Goal: Information Seeking & Learning: Learn about a topic

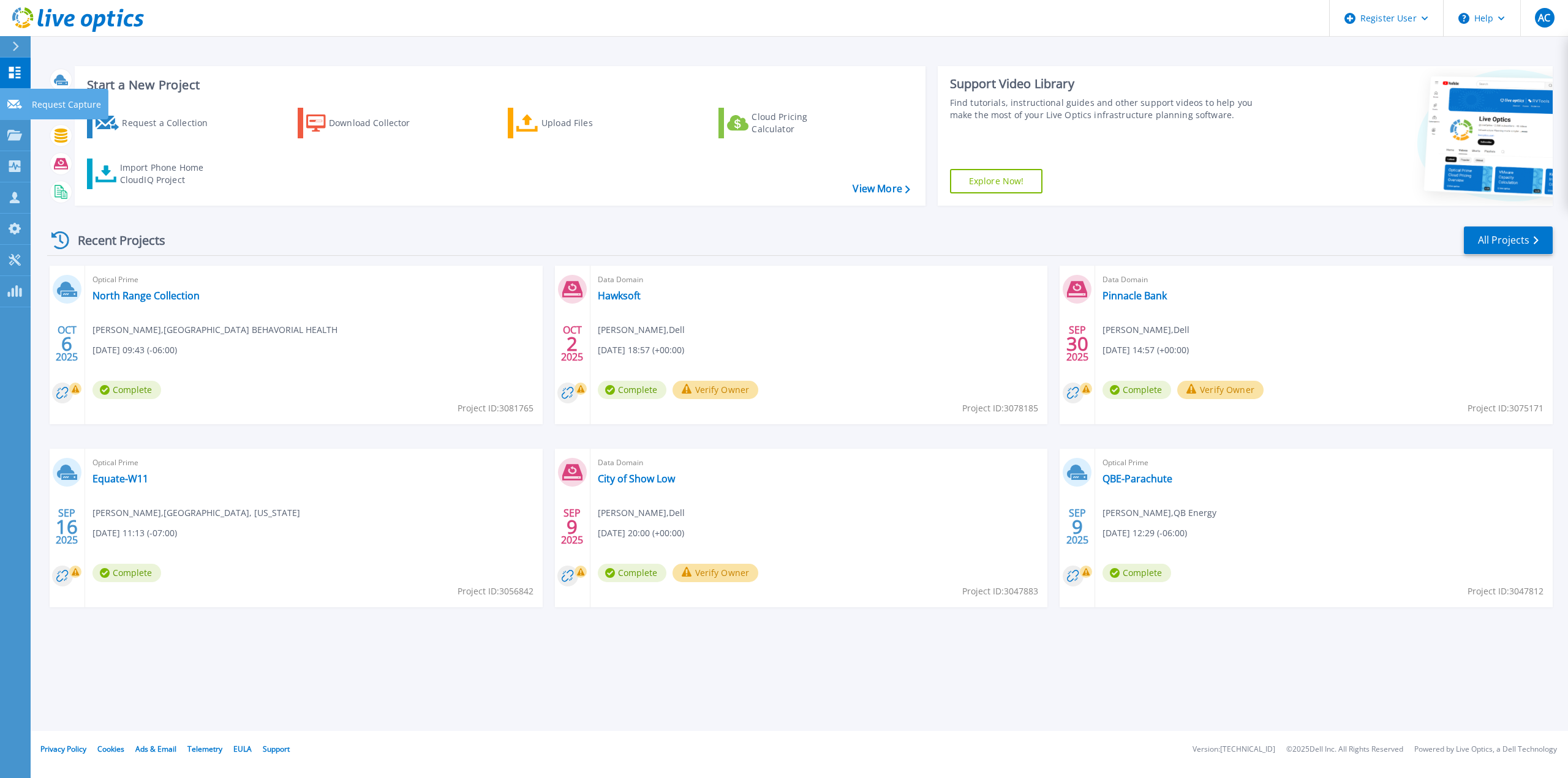
click at [26, 109] on link "Request Capture Request Capture" at bounding box center [15, 104] width 31 height 32
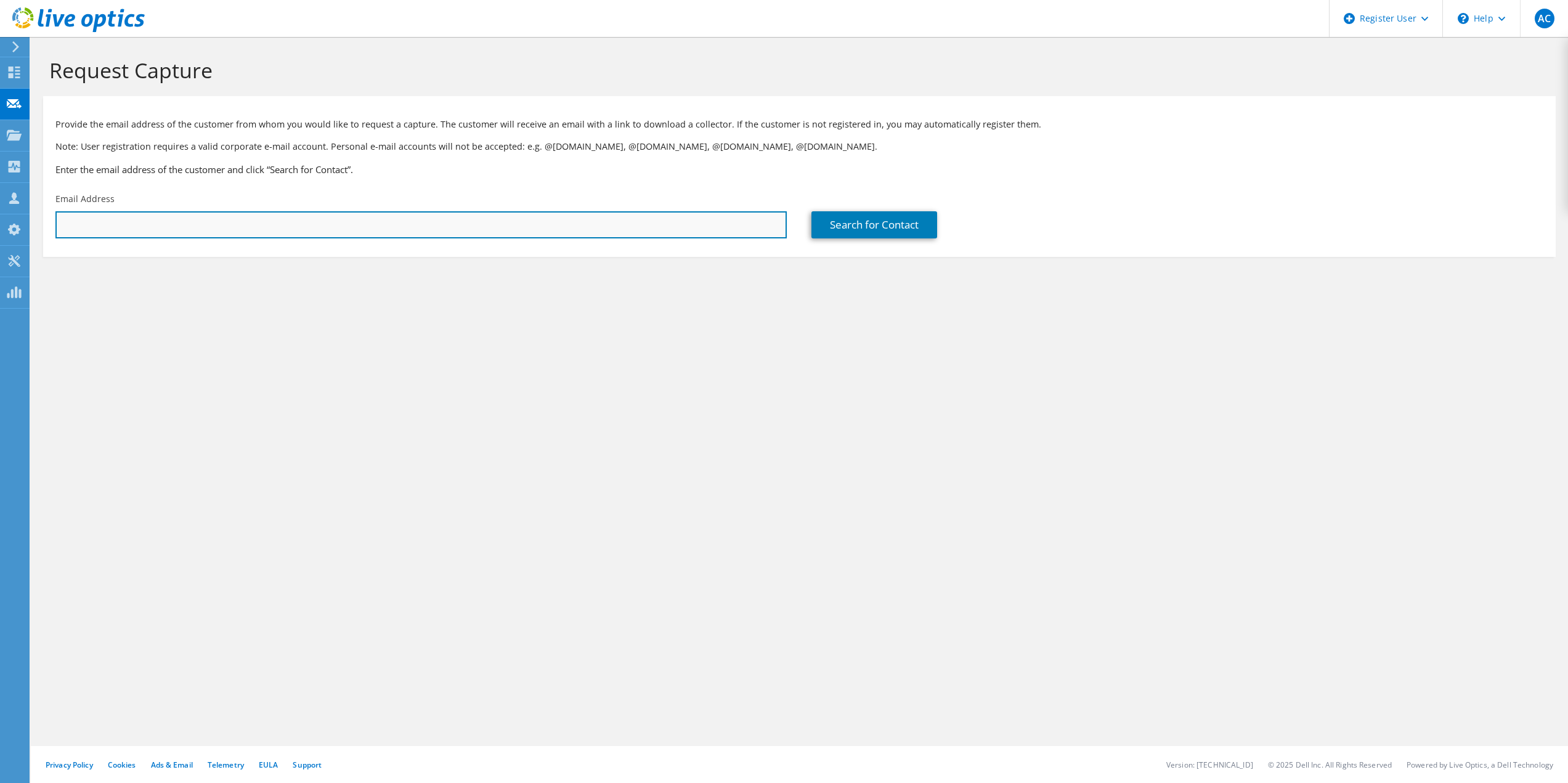
drag, startPoint x: 271, startPoint y: 236, endPoint x: 277, endPoint y: 230, distance: 8.5
click at [271, 236] on input "text" at bounding box center [420, 225] width 731 height 27
paste input "Aleizja C. Owens <acowens@canoncity.gov>"
type input "acowens@canoncity.gov"
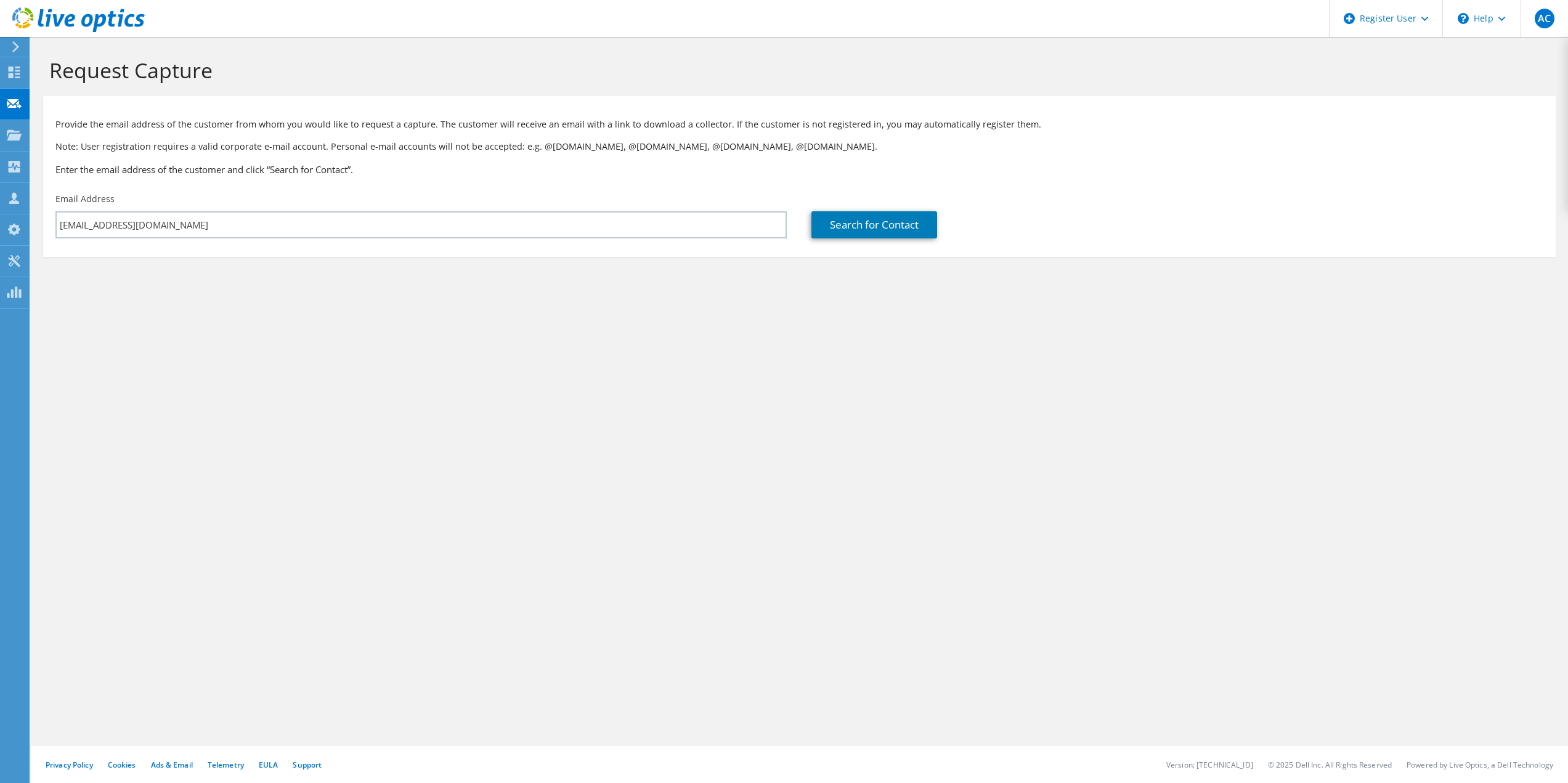
click at [802, 208] on div "Search for Contact" at bounding box center [1177, 216] width 756 height 58
click at [858, 227] on link "Search for Contact" at bounding box center [874, 225] width 125 height 27
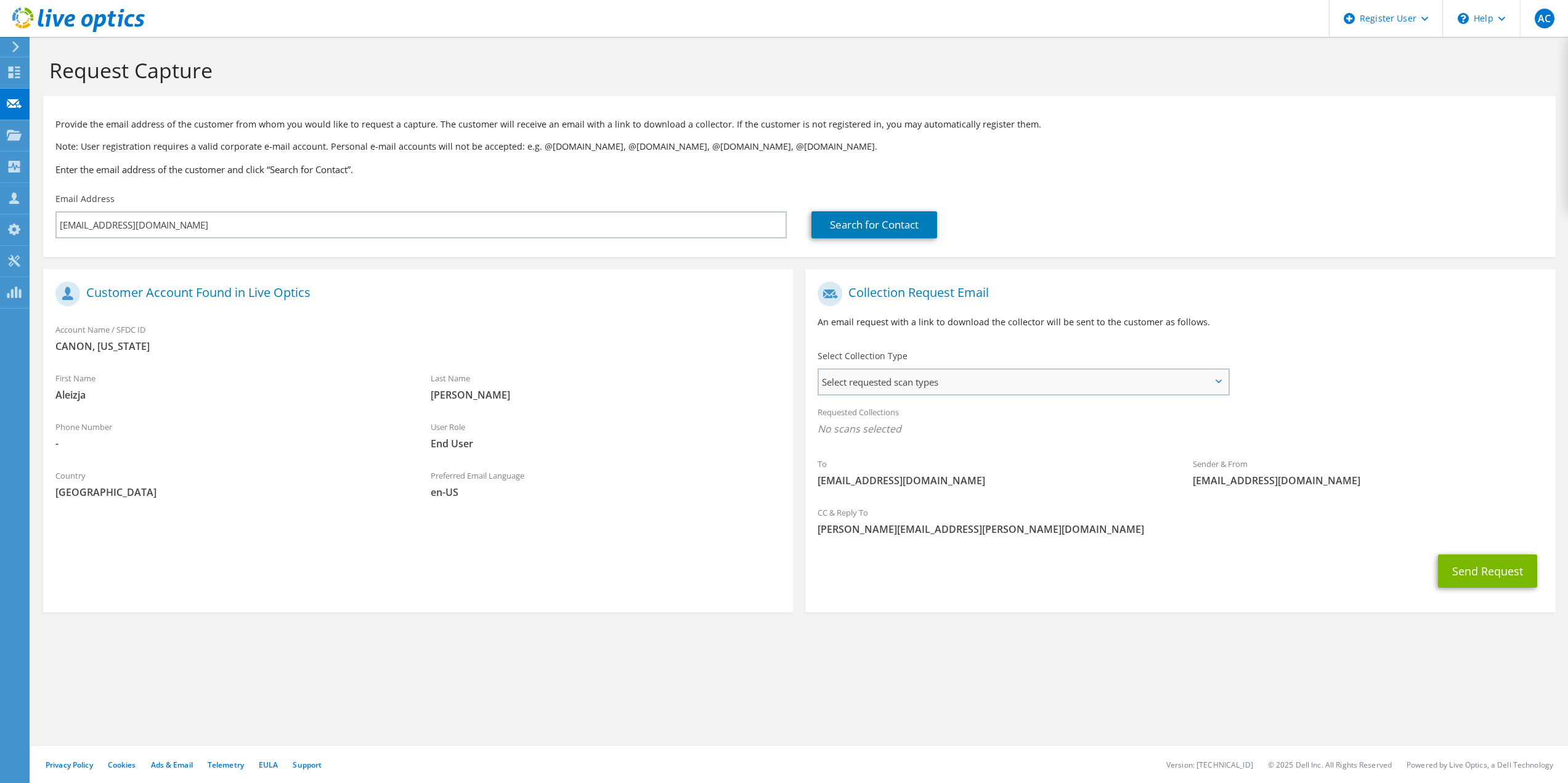
click at [953, 392] on span "Select requested scan types" at bounding box center [1023, 382] width 409 height 25
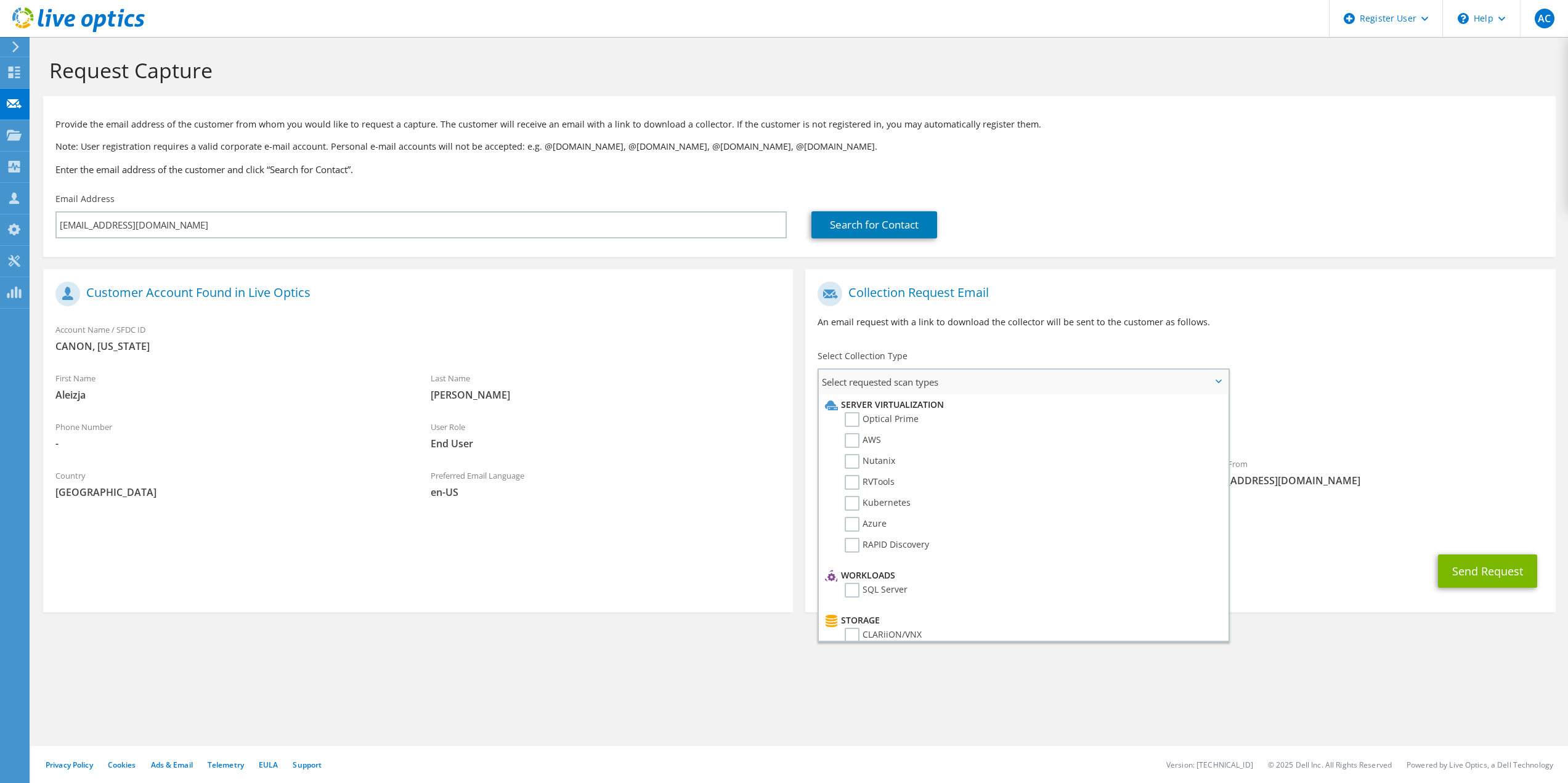
click at [953, 421] on li "Optical Prime" at bounding box center [1021, 422] width 399 height 21
click at [921, 422] on li "Optical Prime" at bounding box center [1021, 422] width 399 height 21
click at [902, 416] on label "Optical Prime" at bounding box center [881, 418] width 74 height 14
click at [0, 0] on input "Optical Prime" at bounding box center [0, 0] width 0 height 0
click at [1052, 309] on div "Collection Request Email An email request with a link to download the collector…" at bounding box center [1180, 310] width 750 height 68
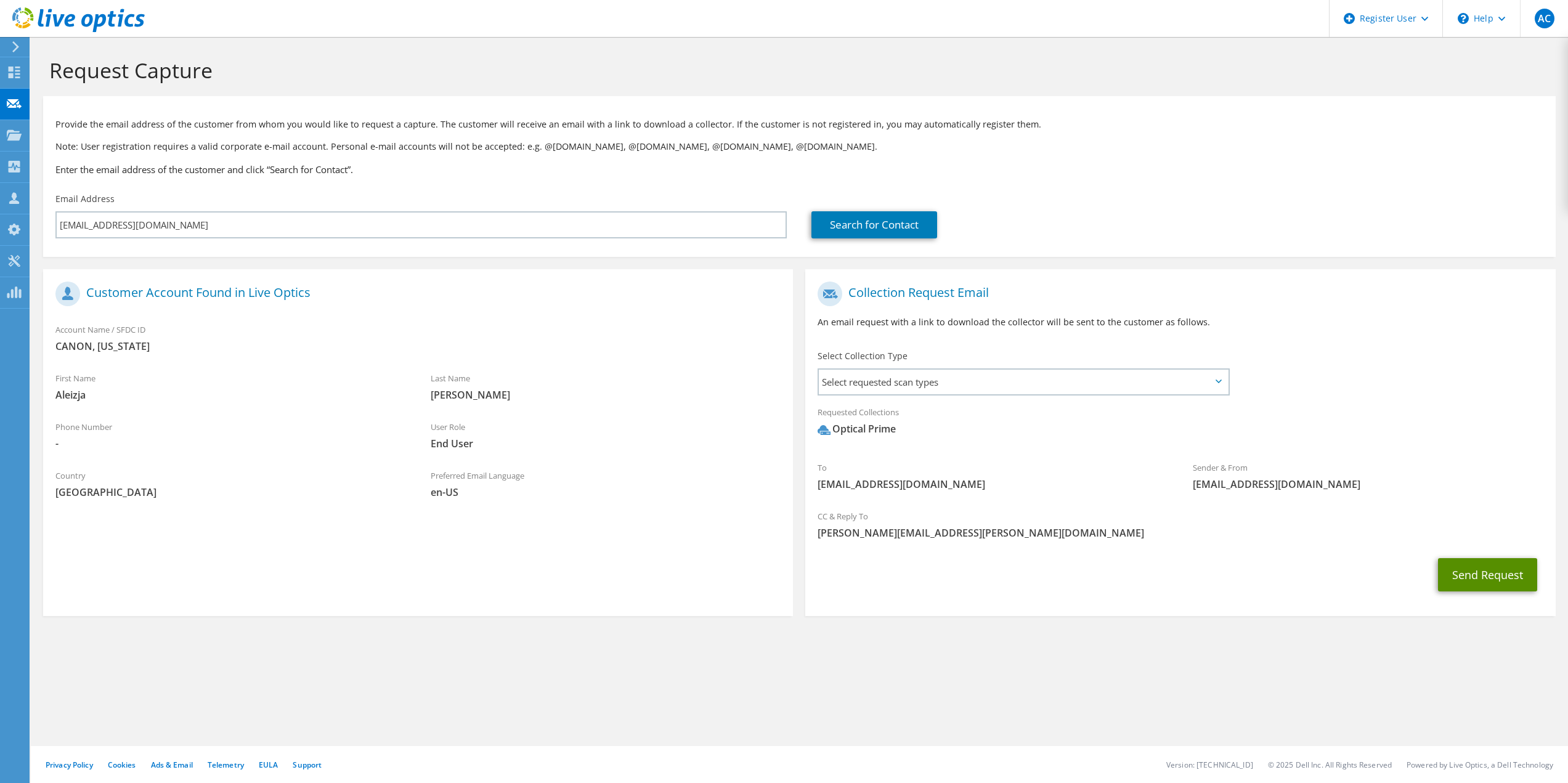
click at [1449, 583] on button "Send Request" at bounding box center [1487, 575] width 99 height 33
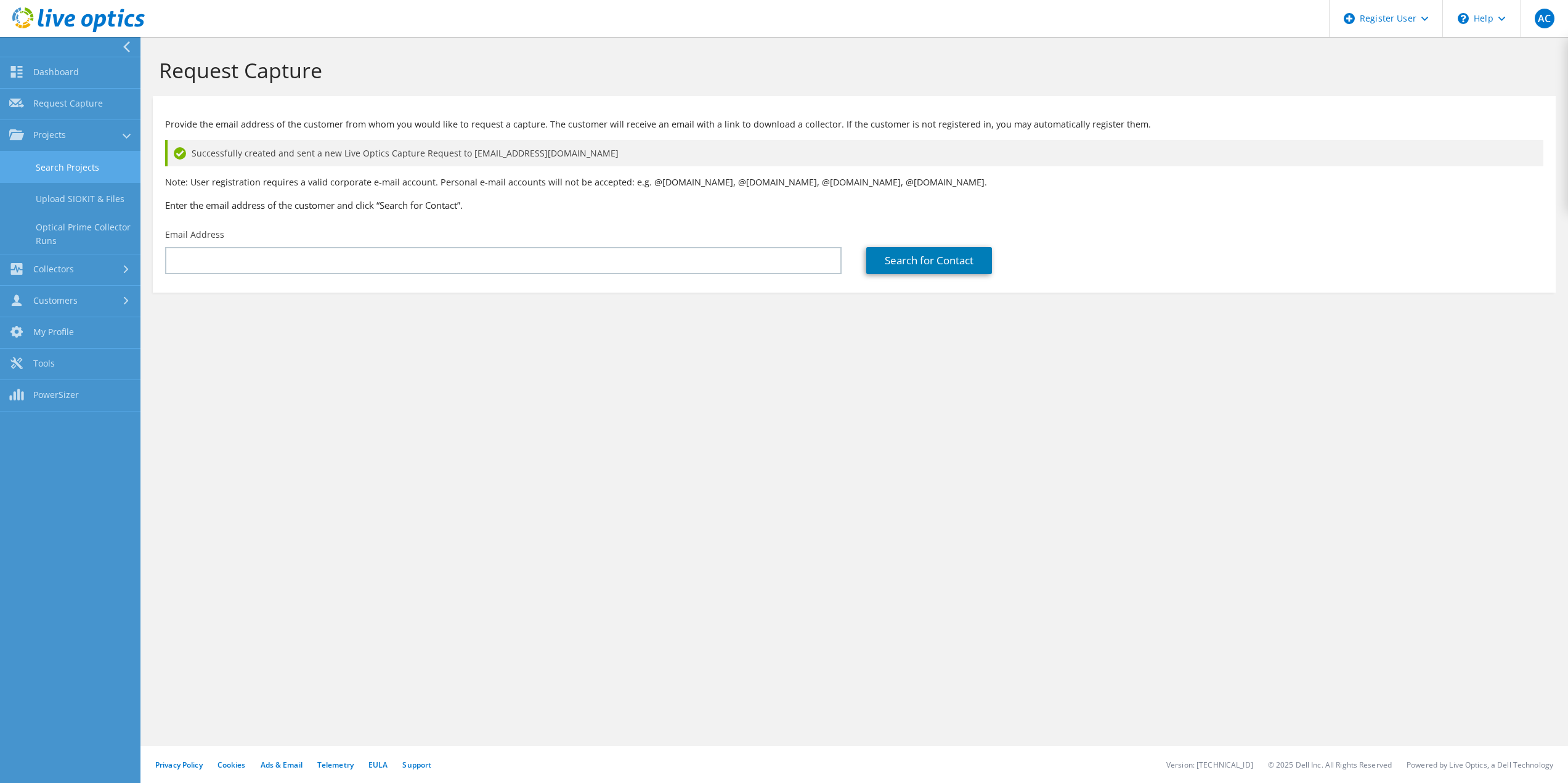
click at [107, 165] on link "Search Projects" at bounding box center [70, 167] width 141 height 32
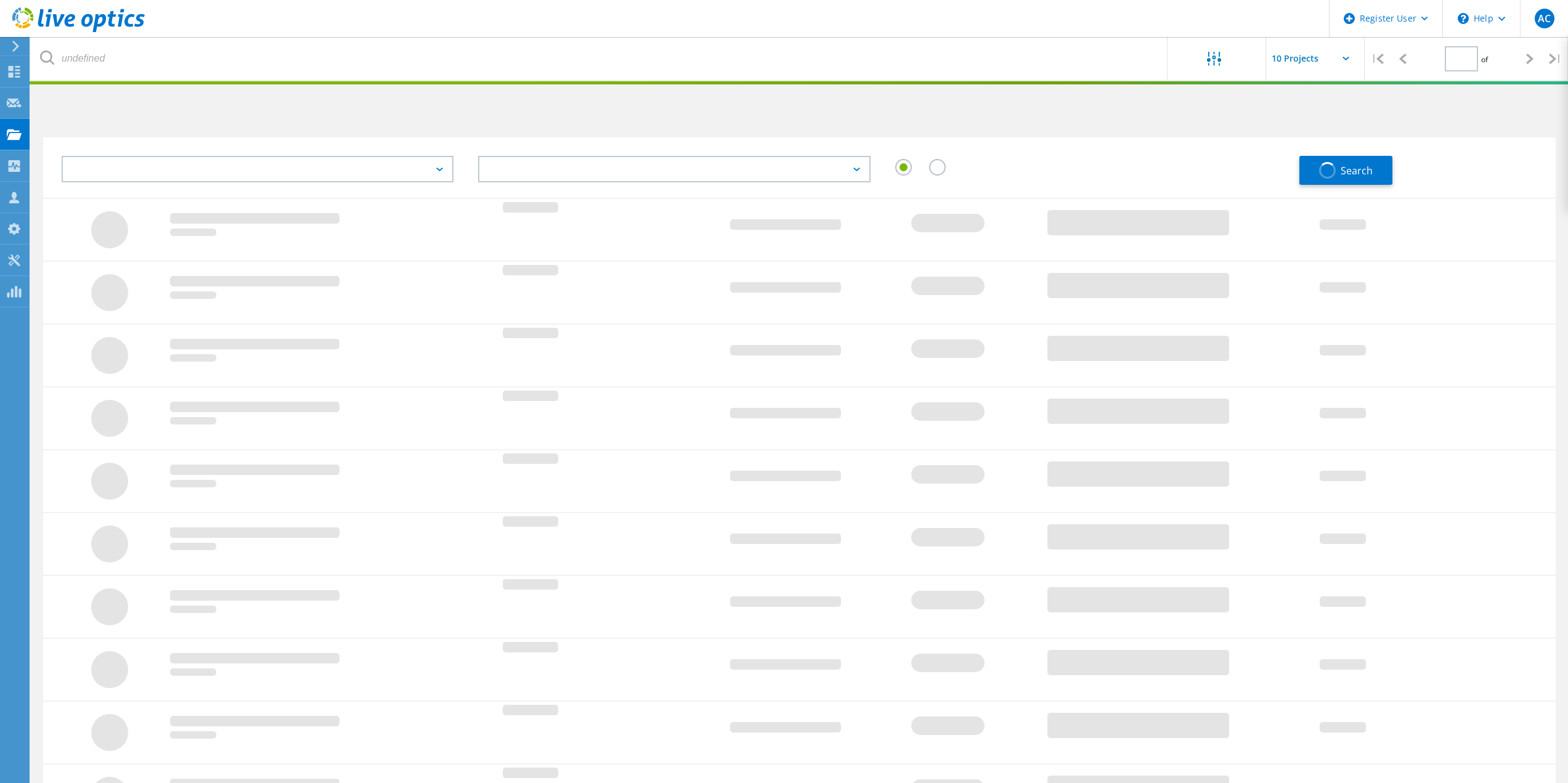
type input "1"
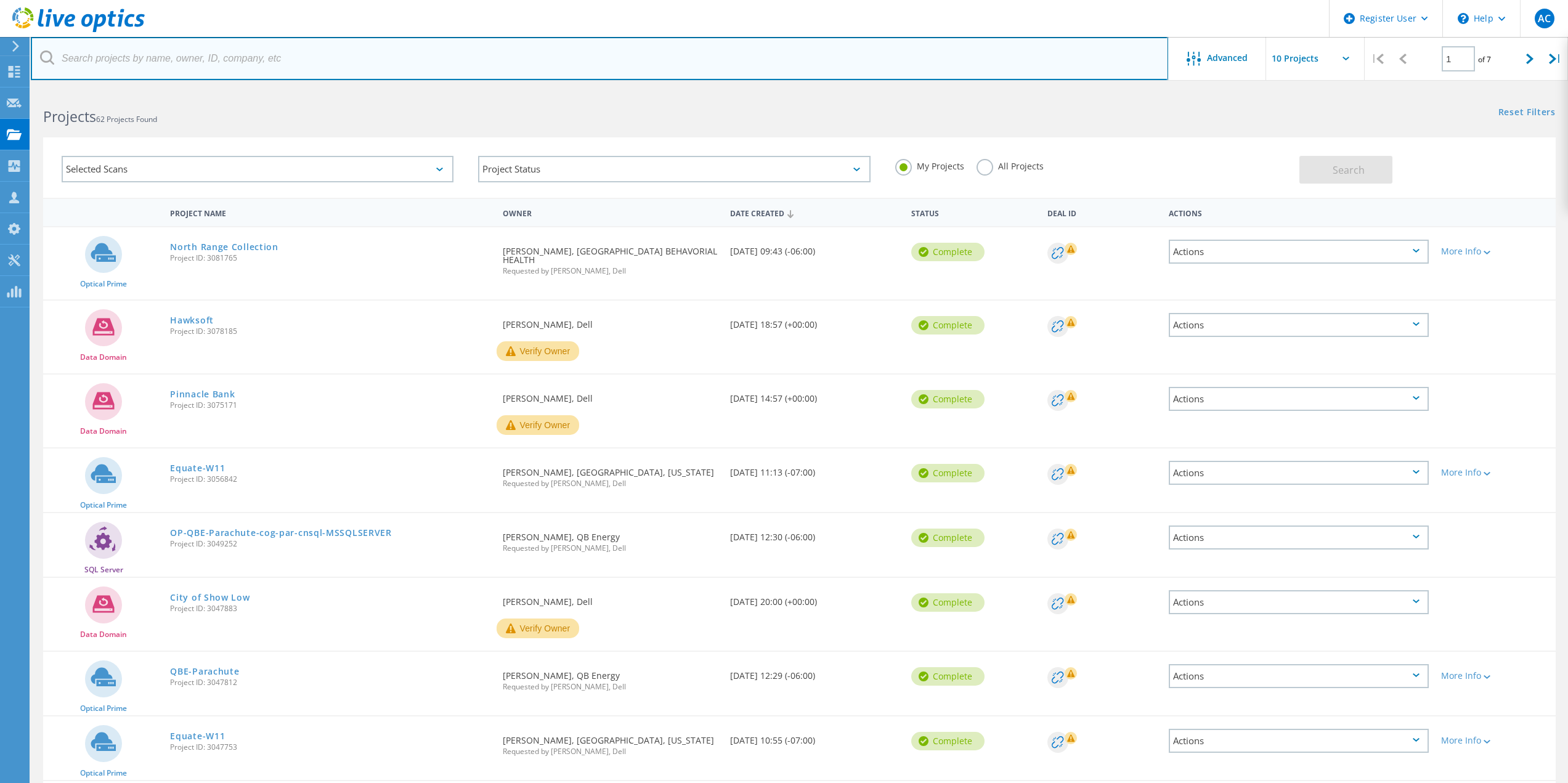
click at [445, 57] on input "text" at bounding box center [599, 58] width 1137 height 43
paste input "[PERSON_NAME] <[PERSON_NAME][EMAIL_ADDRESS][DOMAIN_NAME]>"
type input "[PERSON_NAME][EMAIL_ADDRESS][DOMAIN_NAME]"
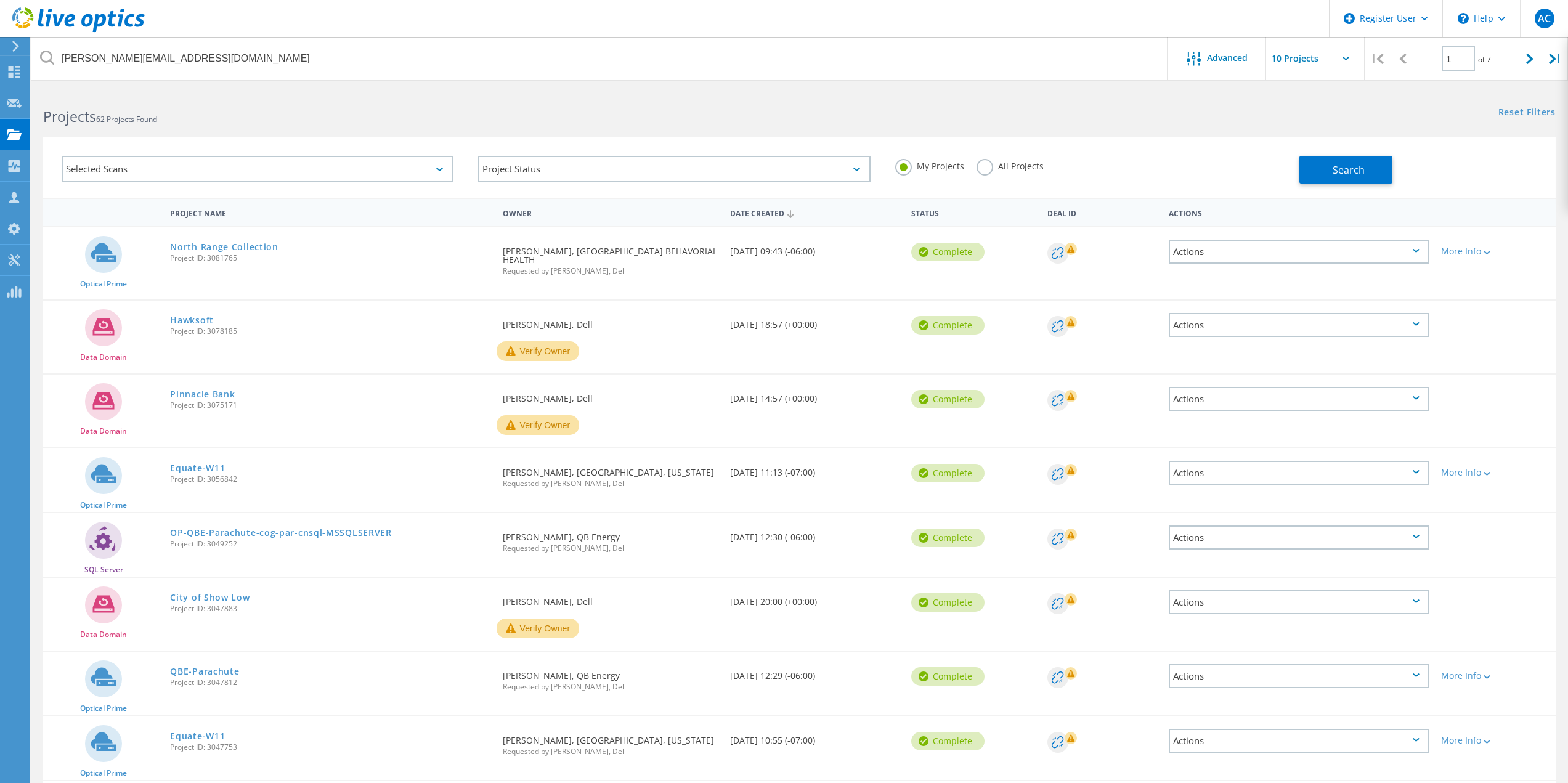
click at [988, 162] on label "All Projects" at bounding box center [1011, 165] width 68 height 12
click at [0, 0] on input "All Projects" at bounding box center [0, 0] width 0 height 0
click at [1372, 159] on button "Search" at bounding box center [1345, 170] width 93 height 28
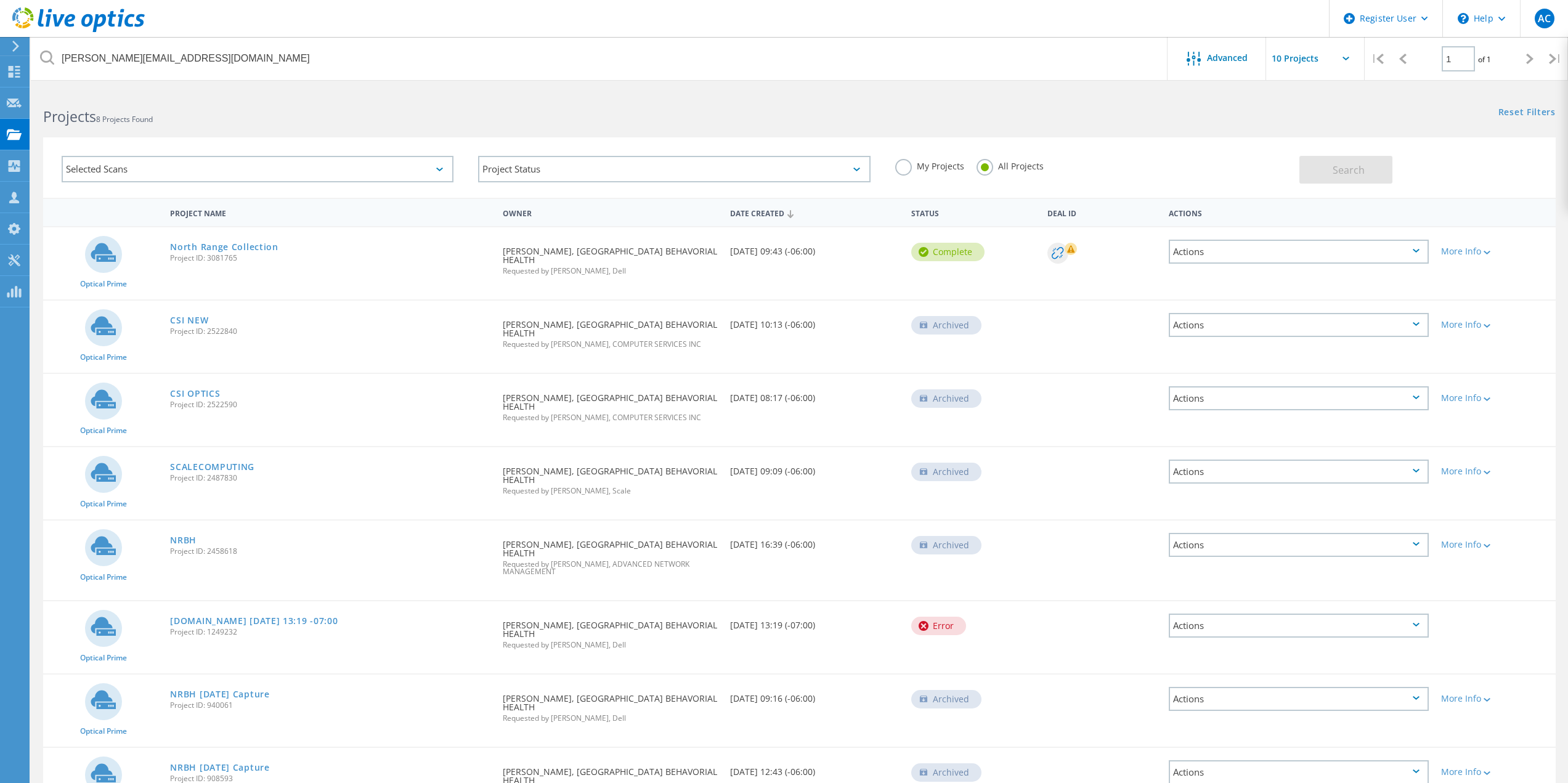
click at [257, 240] on div "North Range Collection Project ID: 3081765" at bounding box center [330, 251] width 333 height 47
click at [255, 243] on link "North Range Collection" at bounding box center [224, 247] width 108 height 9
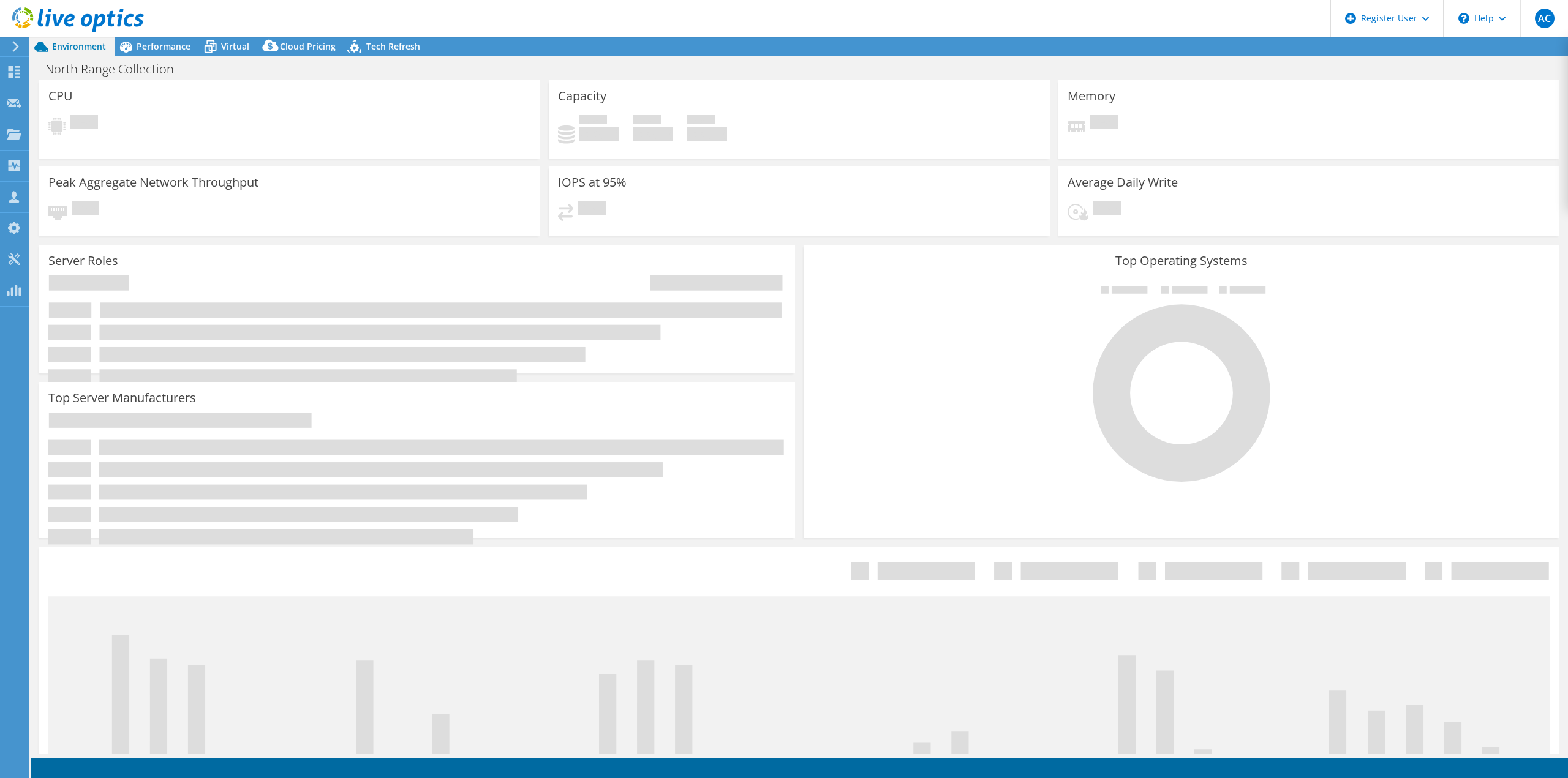
select select "USD"
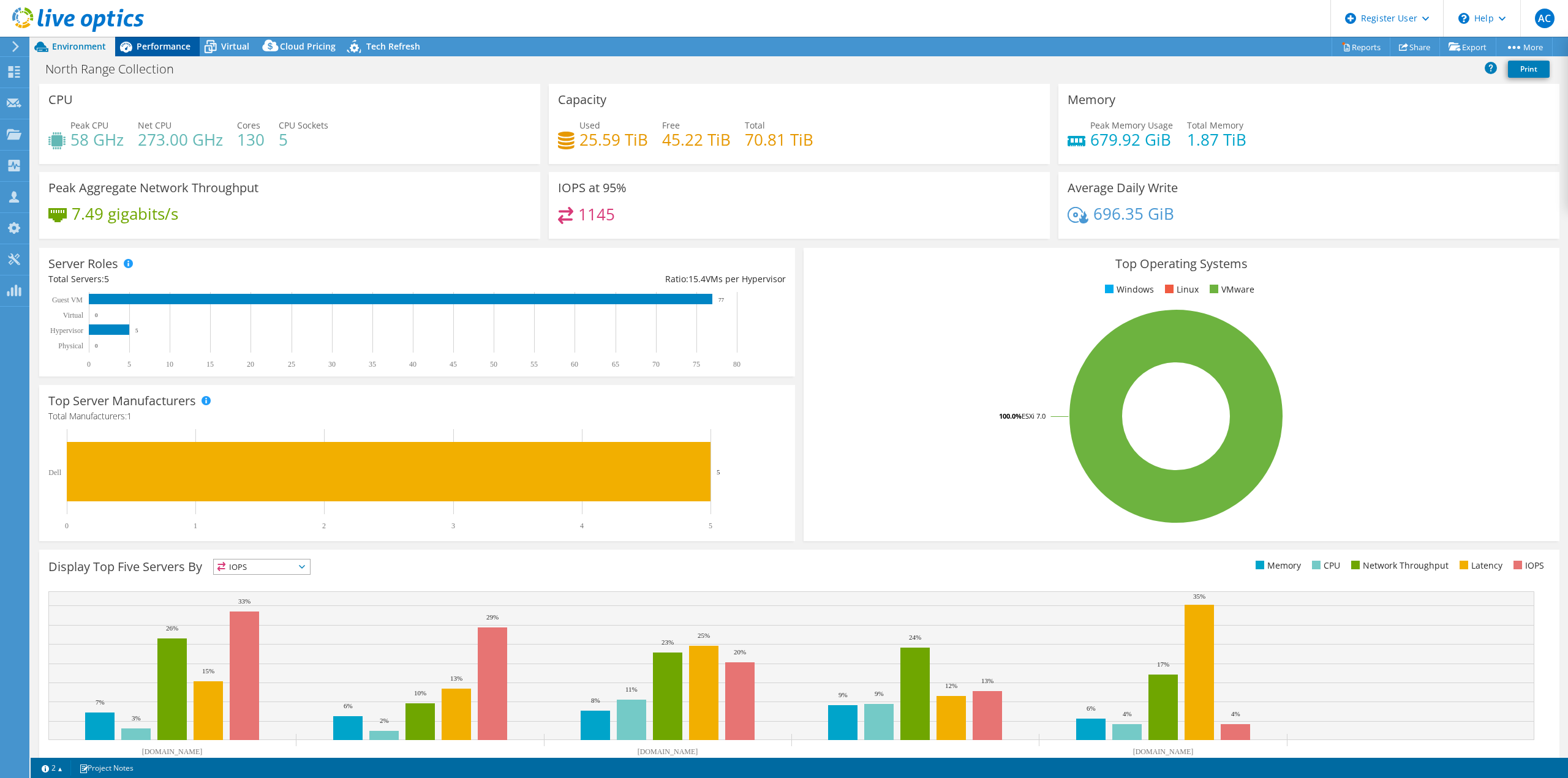
click at [183, 48] on span "Performance" at bounding box center [163, 46] width 54 height 11
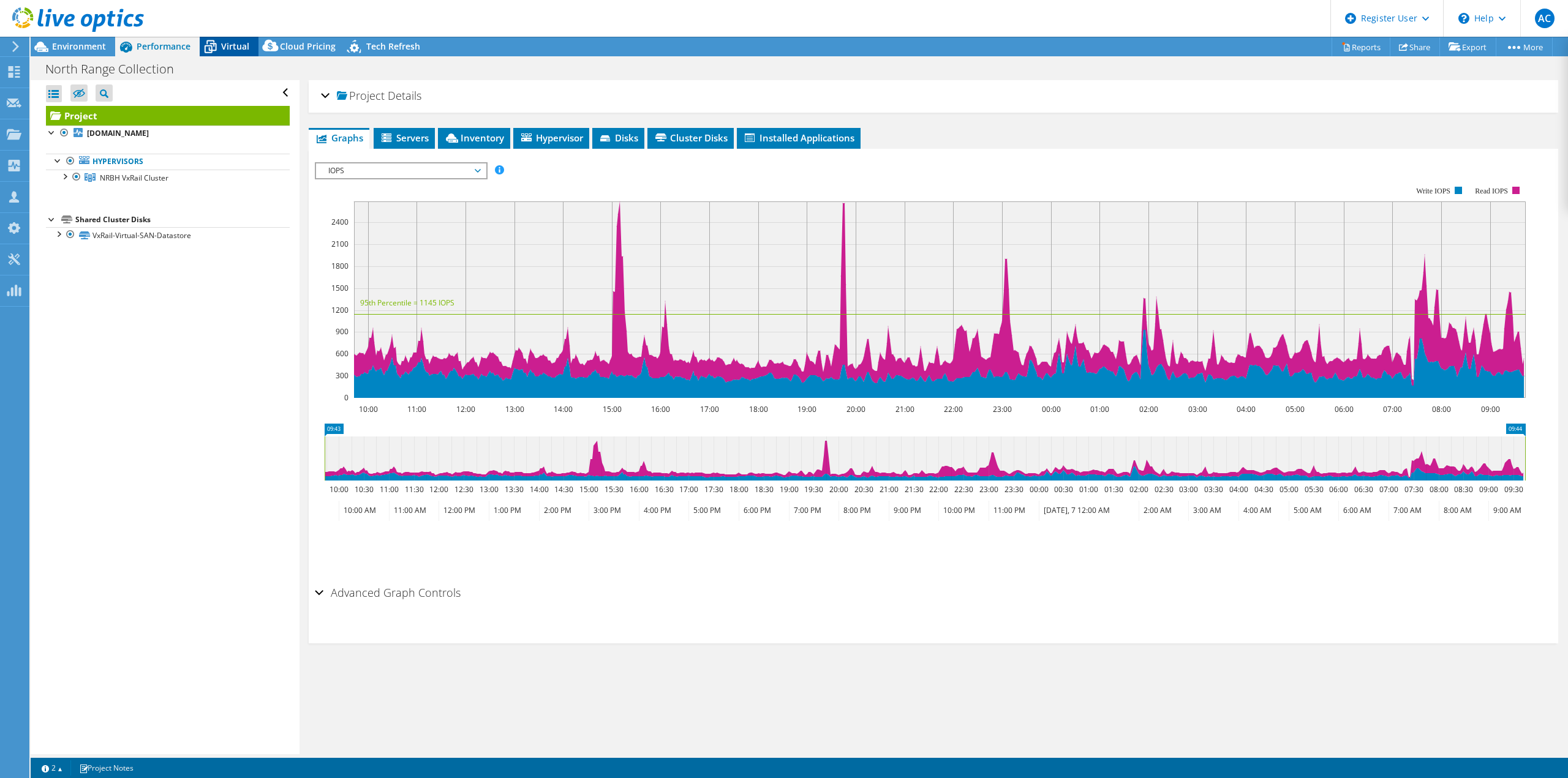
click at [218, 45] on icon at bounding box center [210, 47] width 21 height 21
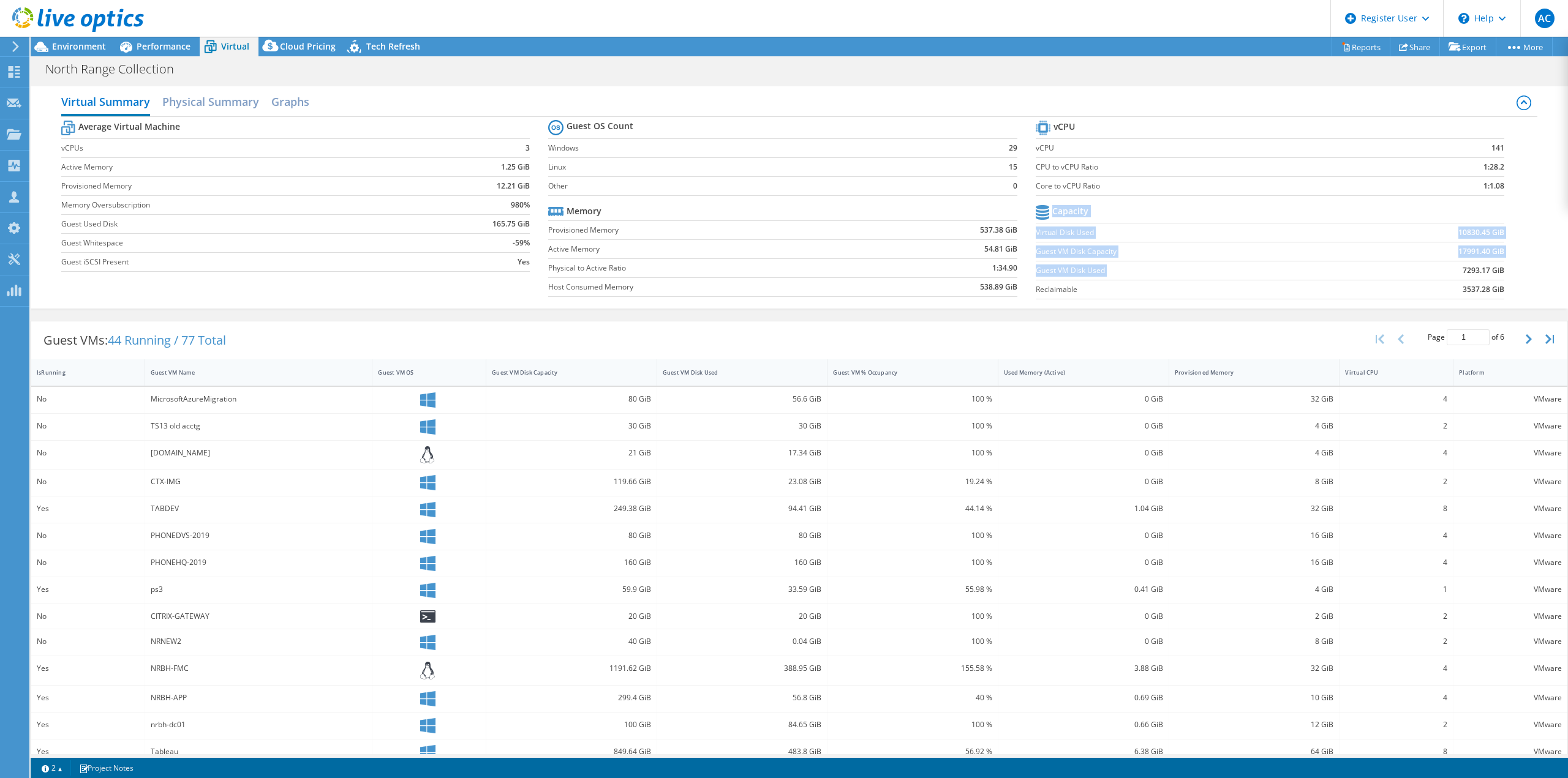
drag, startPoint x: 1449, startPoint y: 271, endPoint x: 1500, endPoint y: 266, distance: 51.2
click at [1500, 266] on section "vCPU vCPU 141 CPU to vCPU Ratio 1:28.2 Core to vCPU Ratio 1:1.08 Capacity Virtu…" at bounding box center [1279, 212] width 487 height 188
click at [1496, 273] on section "vCPU vCPU 141 CPU to vCPU Ratio 1:28.2 Core to vCPU Ratio 1:1.08 Capacity Virtu…" at bounding box center [1279, 212] width 487 height 188
click at [1488, 268] on b "7293.17 GiB" at bounding box center [1483, 270] width 41 height 12
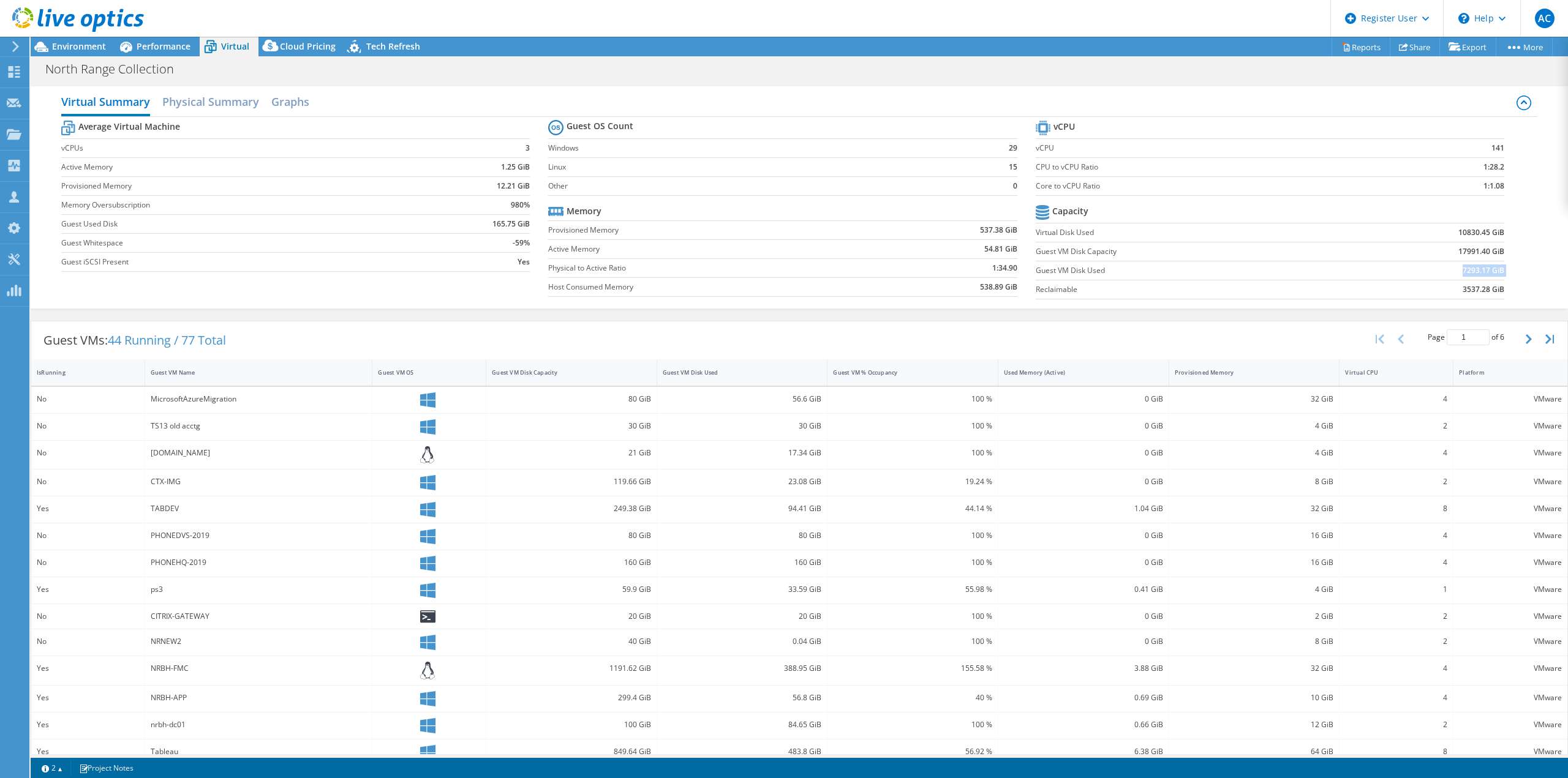
click at [1488, 268] on b "7293.17 GiB" at bounding box center [1483, 270] width 41 height 12
copy b "7293.17 GiB"
click at [1541, 270] on div "Virtual Summary Physical Summary Graphs Average Virtual Machine vCPUs 3 Active …" at bounding box center [799, 197] width 1537 height 222
drag, startPoint x: 1454, startPoint y: 268, endPoint x: 1496, endPoint y: 268, distance: 42.0
click at [1496, 268] on section "vCPU vCPU 141 CPU to vCPU Ratio 1:28.2 Core to vCPU Ratio 1:1.08 Capacity Virtu…" at bounding box center [1279, 212] width 487 height 188
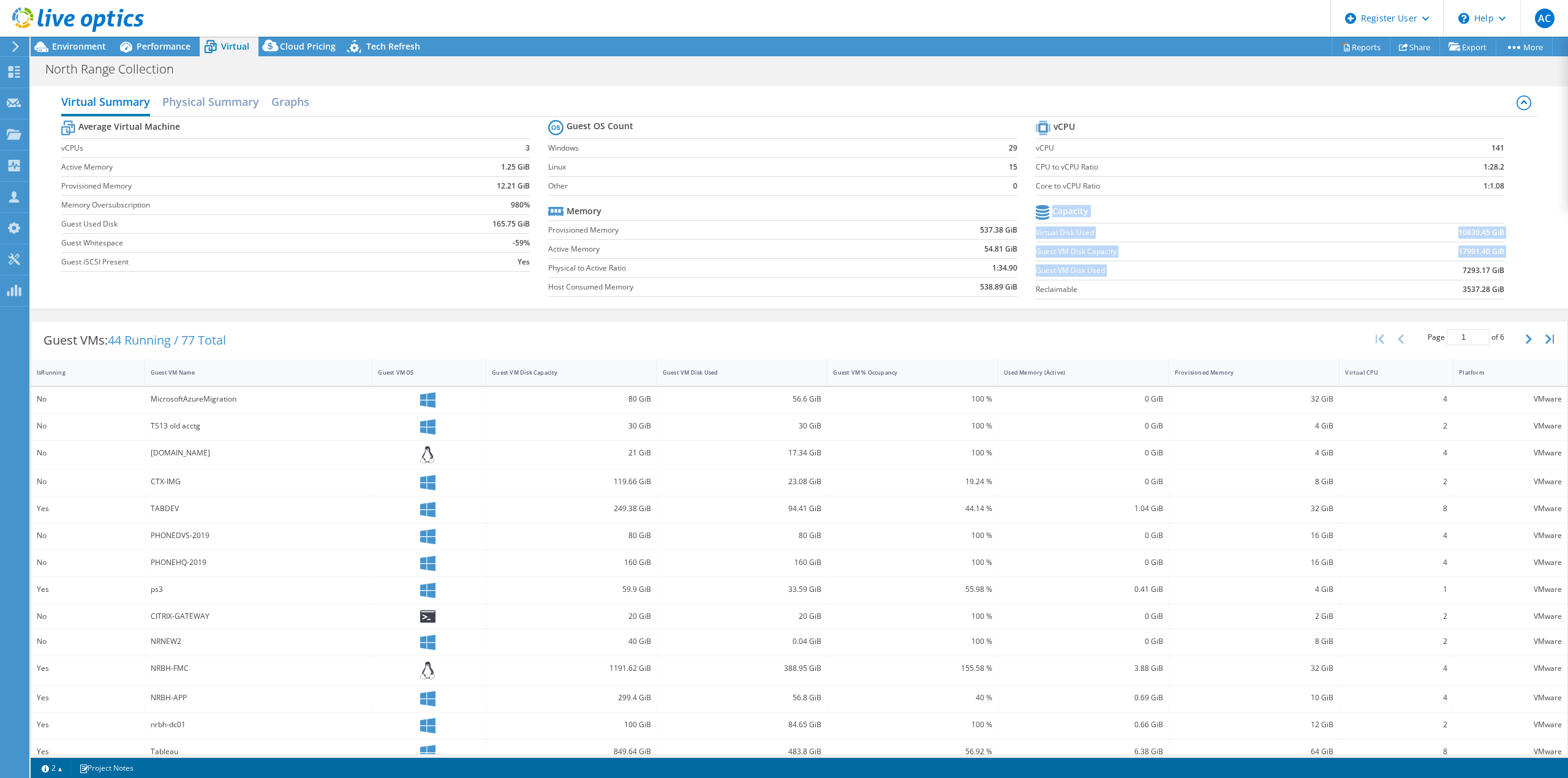
click at [1480, 269] on b "7293.17 GiB" at bounding box center [1483, 270] width 41 height 12
click at [1483, 270] on b "7293.17 GiB" at bounding box center [1483, 270] width 41 height 12
click at [1476, 265] on b "7293.17 GiB" at bounding box center [1483, 270] width 41 height 12
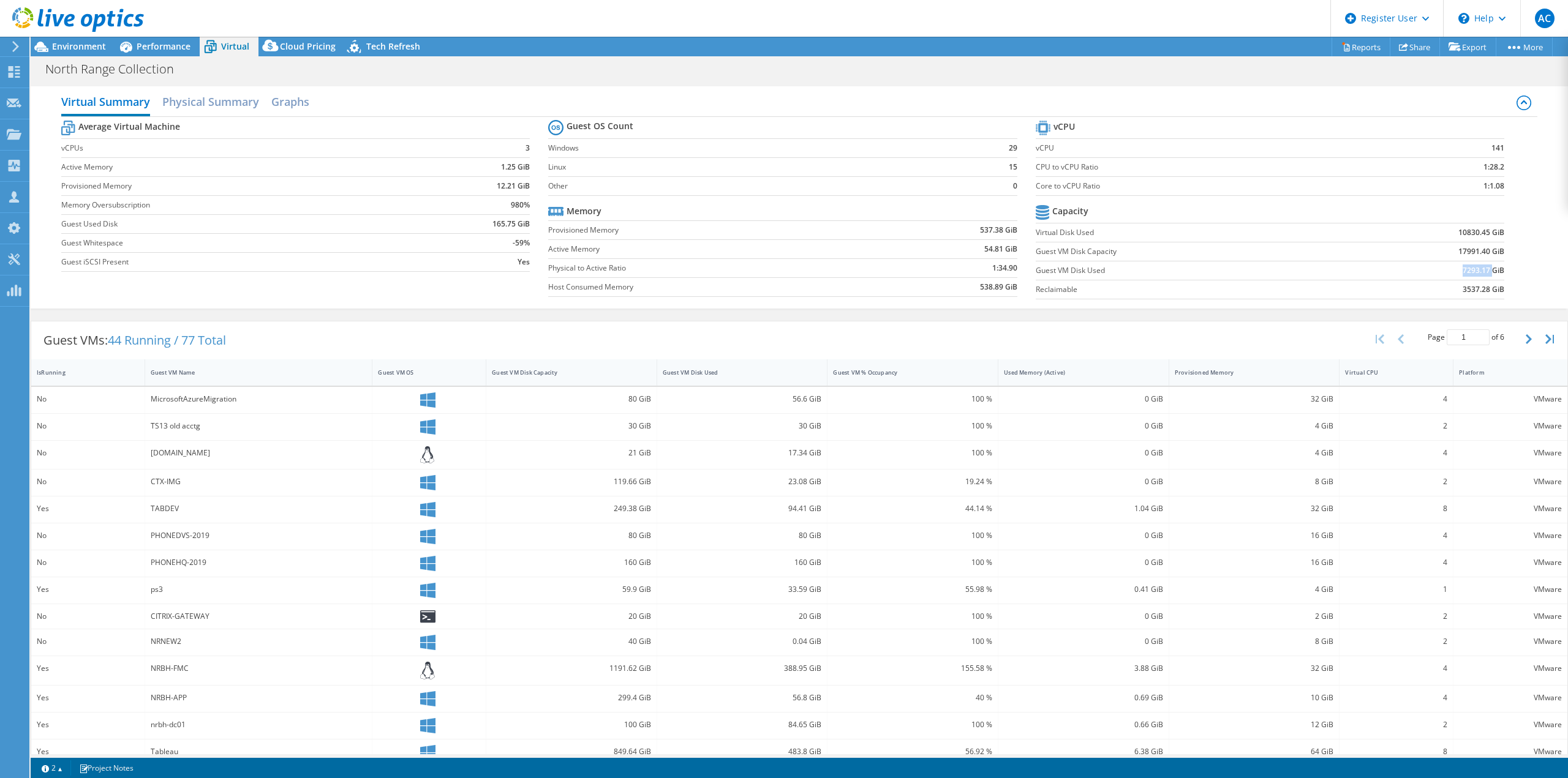
click at [1476, 265] on b "7293.17 GiB" at bounding box center [1483, 270] width 41 height 12
copy b "7293.17 GiB"
click at [1517, 265] on div "Average Virtual Machine vCPUs 3 Active Memory 1.25 GiB Provisioned Memory 12.21…" at bounding box center [799, 211] width 1476 height 189
